Goal: Find specific page/section: Find specific page/section

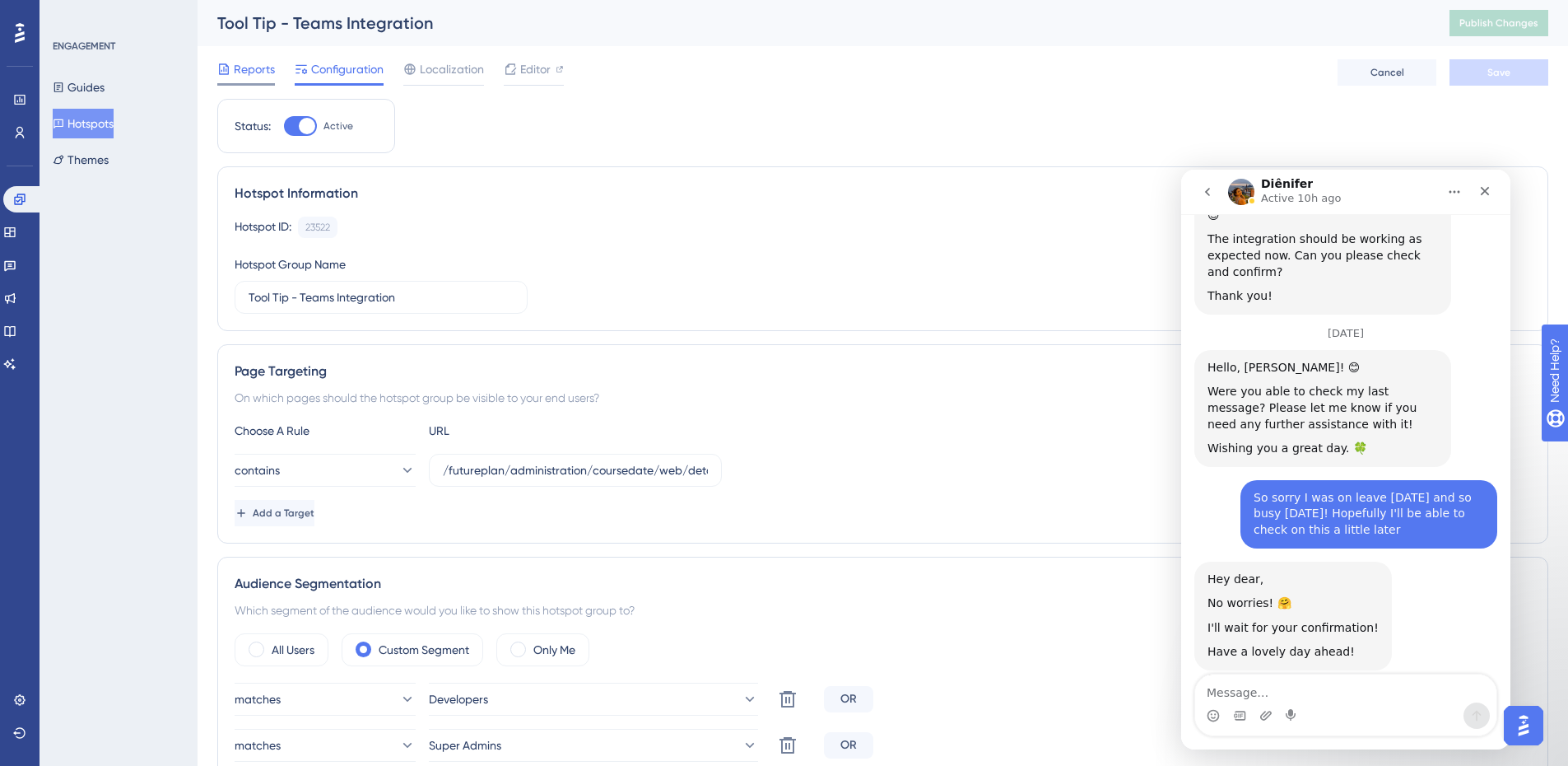
click at [241, 84] on div at bounding box center [246, 84] width 58 height 3
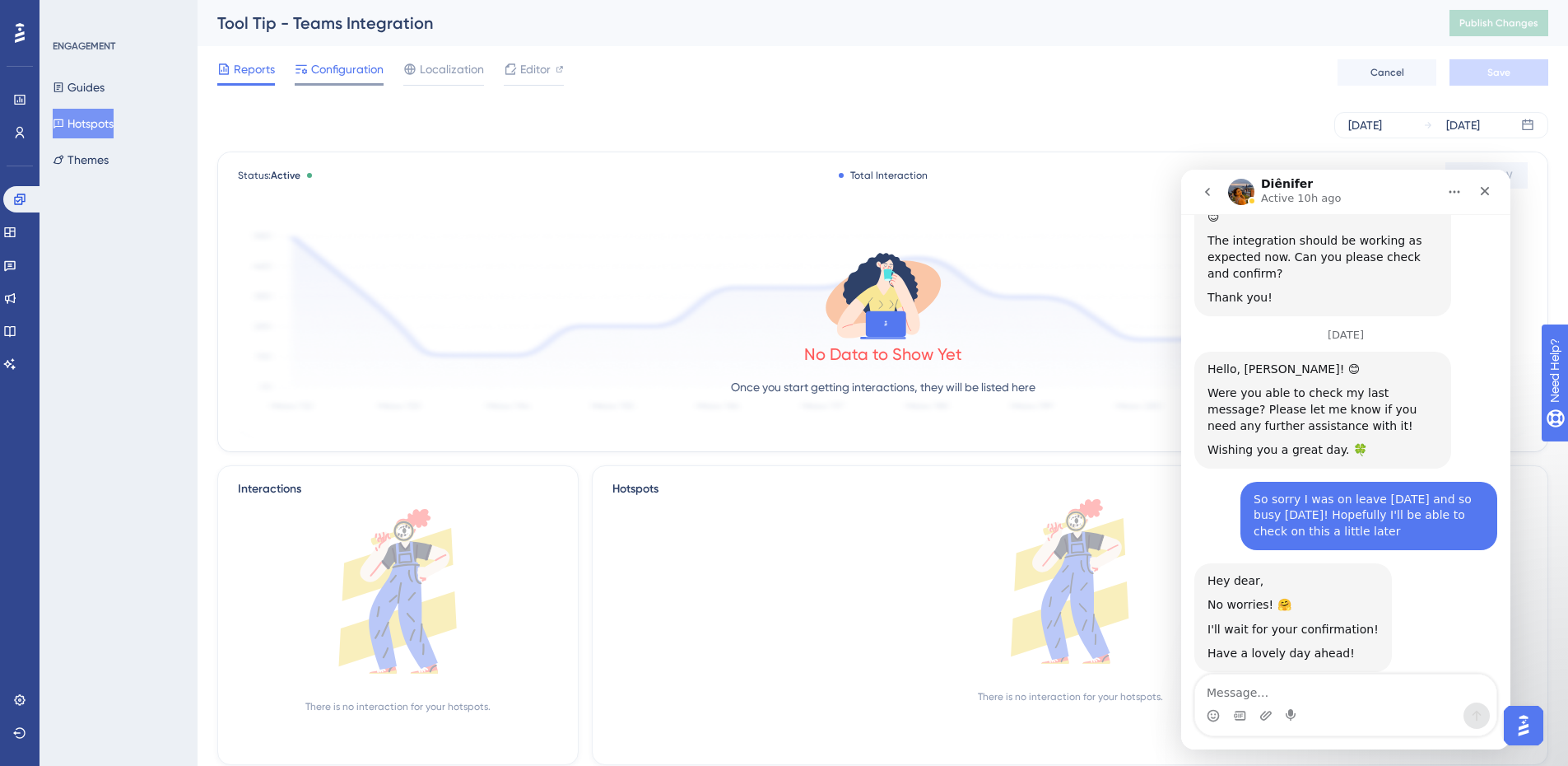
click at [308, 66] on div "Configuration" at bounding box center [338, 69] width 88 height 20
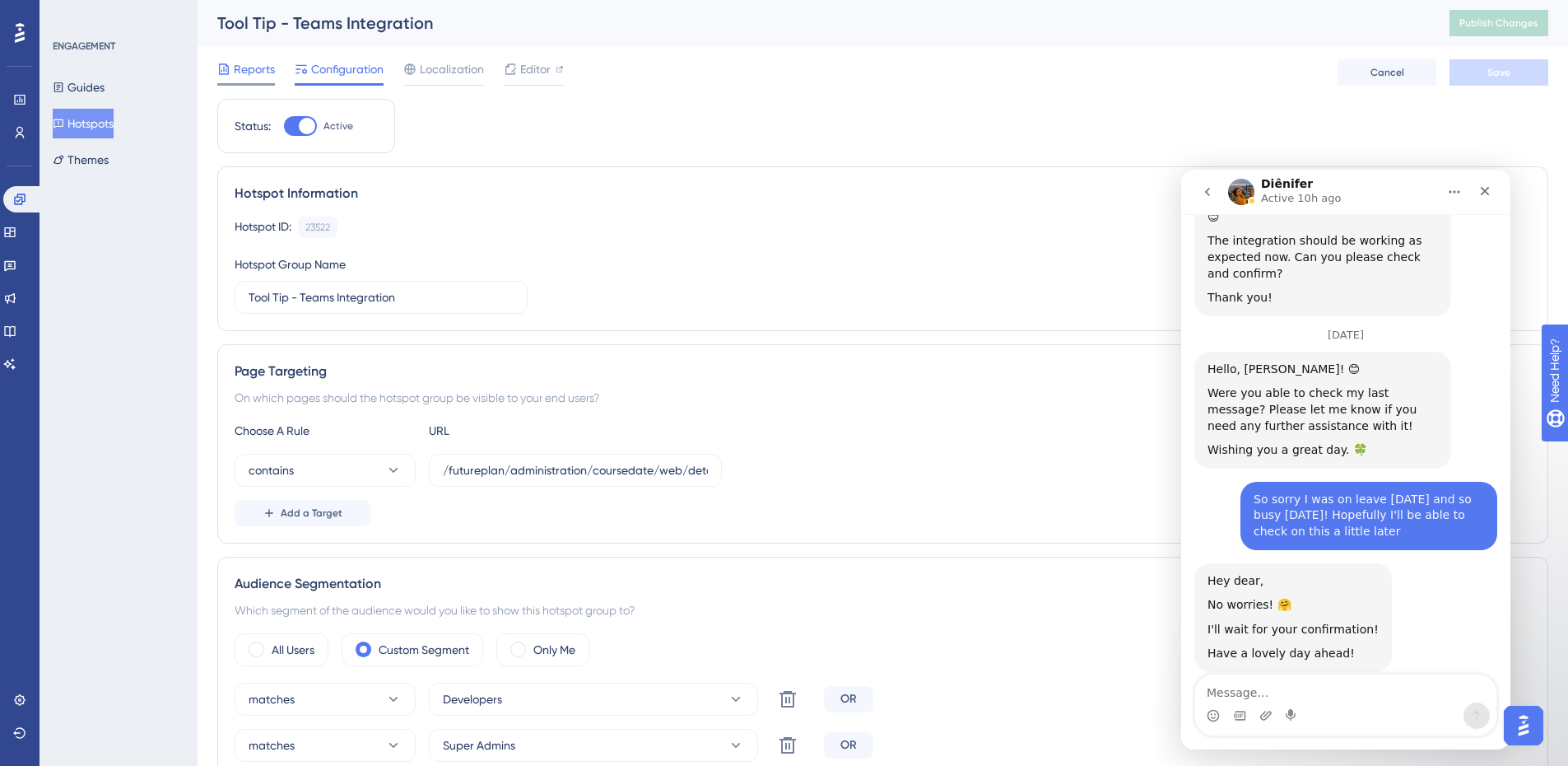
click at [229, 75] on icon at bounding box center [223, 68] width 13 height 13
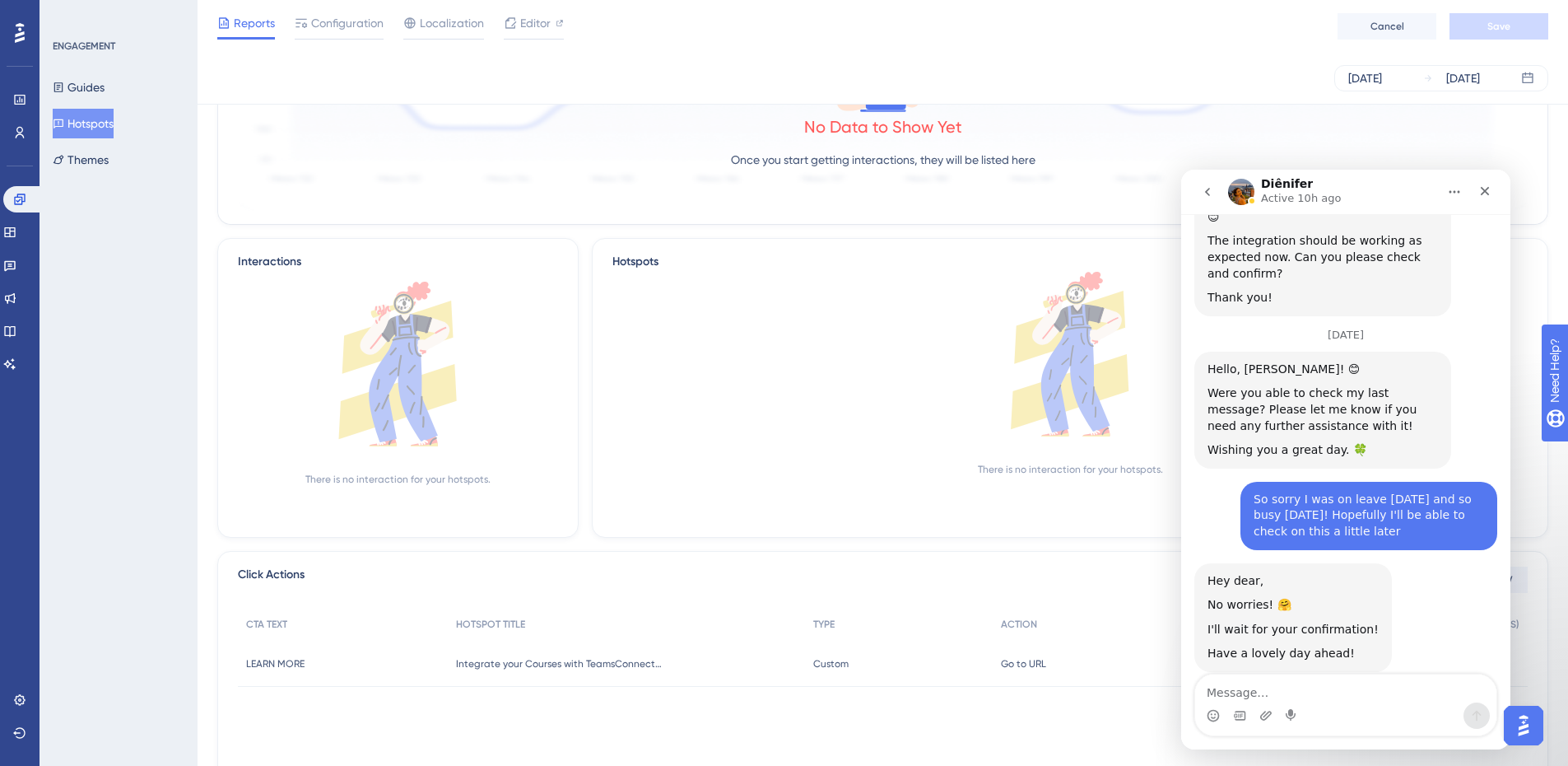
scroll to position [294, 0]
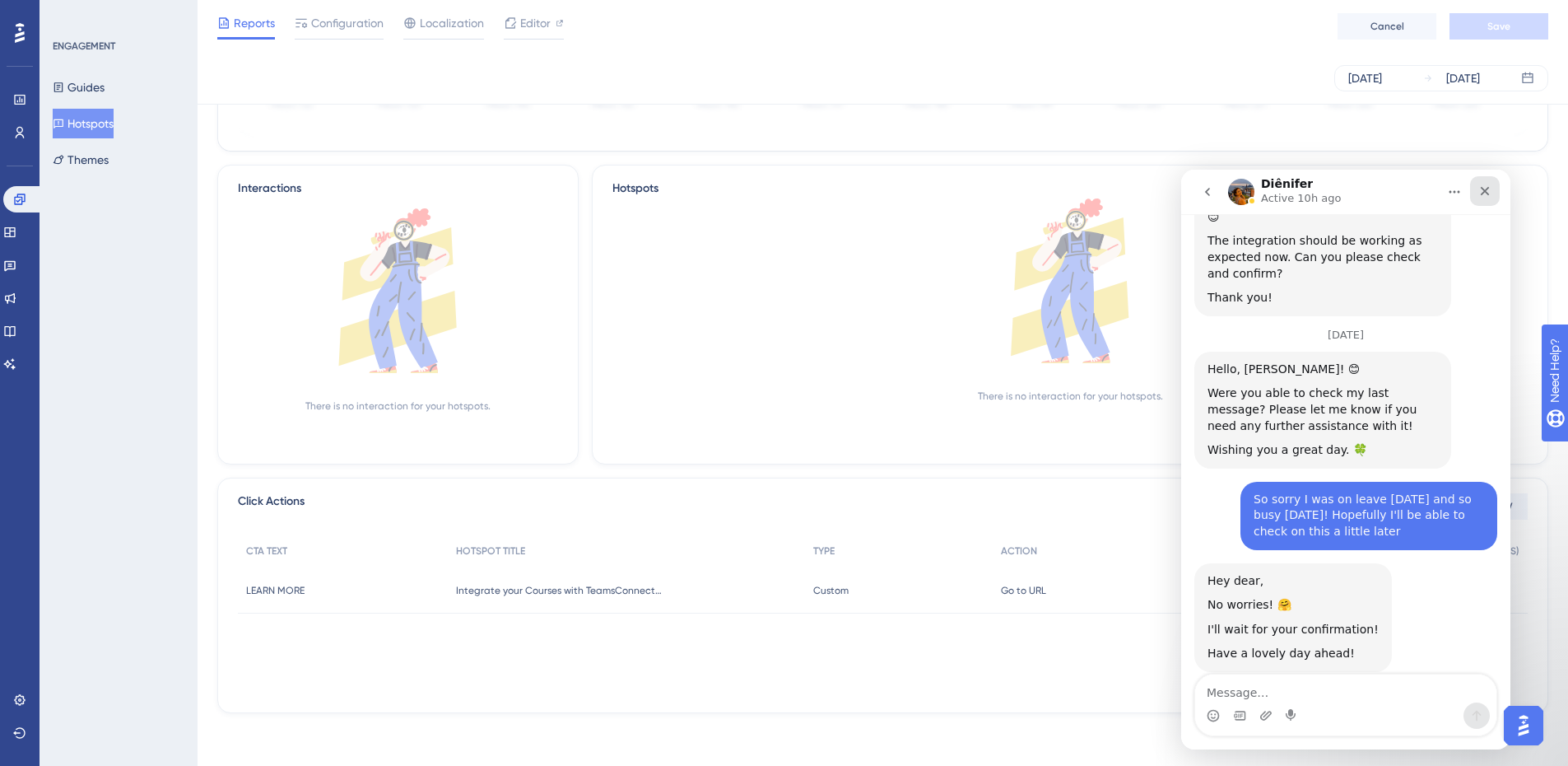
click at [1482, 195] on icon "Close" at bounding box center [1485, 191] width 9 height 9
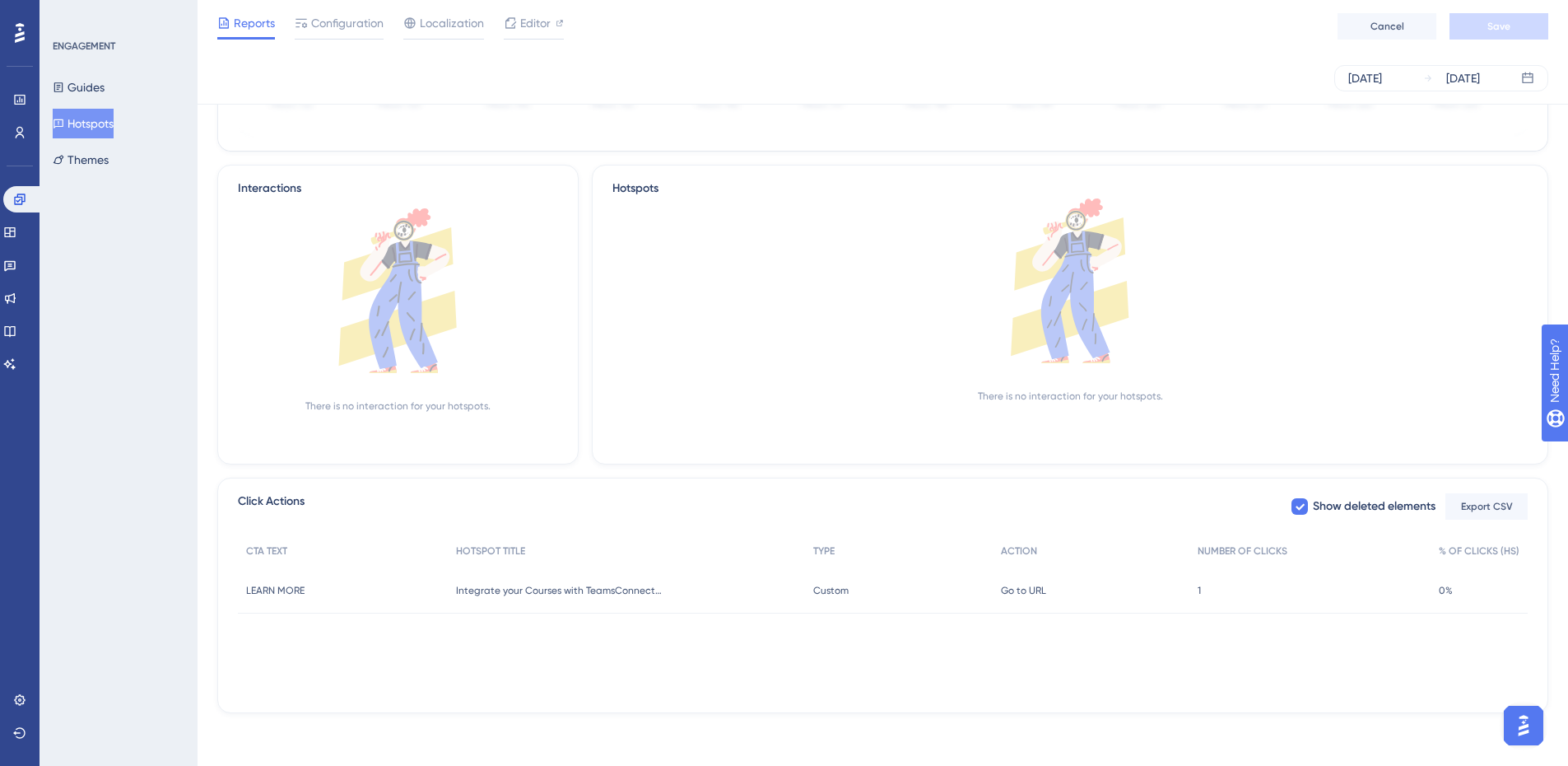
scroll to position [2928, 0]
click at [1499, 546] on span "% OF CLICKS (HS)" at bounding box center [1479, 550] width 81 height 13
drag, startPoint x: 1493, startPoint y: 551, endPoint x: 1324, endPoint y: 674, distance: 209.0
click at [1324, 674] on div "CTA TEXT HOTSPOT TITLE TYPE ACTION NUMBER OF CLICKS % OF CLICKS (HS) LEARN MORE…" at bounding box center [883, 617] width 1289 height 165
